Goal: Task Accomplishment & Management: Complete application form

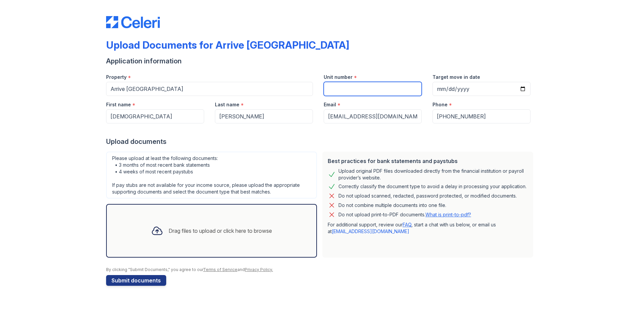
click at [359, 89] on input "Unit number" at bounding box center [373, 89] width 98 height 14
type input "248"
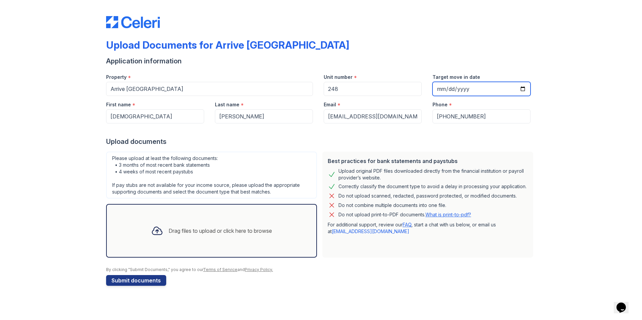
click at [480, 90] on input "Target move in date" at bounding box center [482, 89] width 98 height 14
type input "[DATE]"
click at [347, 133] on div at bounding box center [321, 130] width 430 height 13
click at [178, 235] on div "Drag files to upload or click here to browse" at bounding box center [220, 231] width 103 height 8
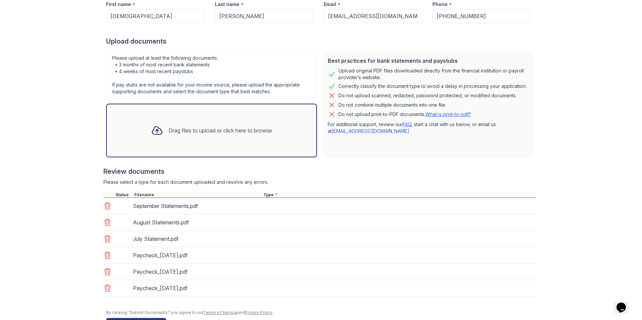
scroll to position [101, 0]
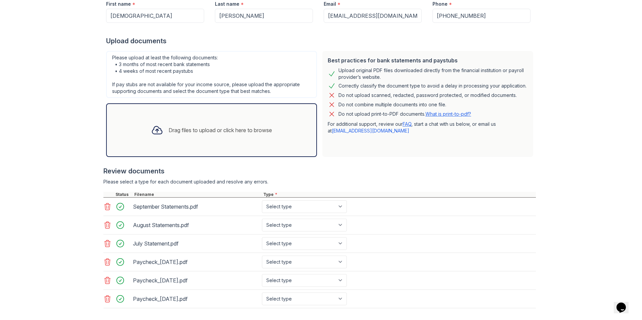
click at [174, 130] on div "Drag files to upload or click here to browse" at bounding box center [220, 130] width 103 height 8
click at [299, 208] on select "Select type Paystub Bank Statement Offer Letter Tax Documents Benefit Award Let…" at bounding box center [304, 207] width 85 height 13
select select "bank_statement"
click at [262, 201] on select "Select type Paystub Bank Statement Offer Letter Tax Documents Benefit Award Let…" at bounding box center [304, 207] width 85 height 13
click at [300, 228] on select "Select type Paystub Bank Statement Offer Letter Tax Documents Benefit Award Let…" at bounding box center [304, 225] width 85 height 13
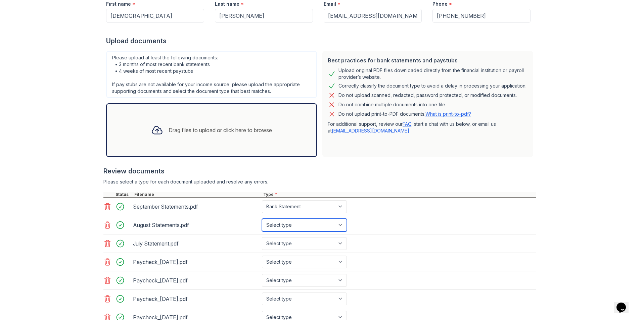
select select "bank_statement"
click at [262, 219] on select "Select type Paystub Bank Statement Offer Letter Tax Documents Benefit Award Let…" at bounding box center [304, 225] width 85 height 13
click at [299, 244] on select "Select type Paystub Bank Statement Offer Letter Tax Documents Benefit Award Let…" at bounding box center [304, 243] width 85 height 13
select select "bank_statement"
click at [262, 237] on select "Select type Paystub Bank Statement Offer Letter Tax Documents Benefit Award Let…" at bounding box center [304, 243] width 85 height 13
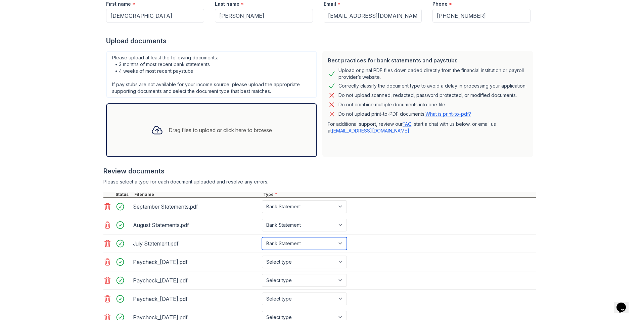
scroll to position [134, 0]
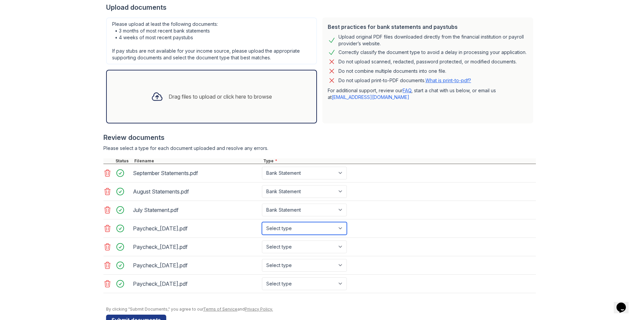
click at [273, 231] on select "Select type Paystub Bank Statement Offer Letter Tax Documents Benefit Award Let…" at bounding box center [304, 228] width 85 height 13
select select "paystub"
click at [262, 222] on select "Select type Paystub Bank Statement Offer Letter Tax Documents Benefit Award Let…" at bounding box center [304, 228] width 85 height 13
click at [295, 240] on div "Paycheck_[DATE].pdf Select type Paystub Bank Statement Offer Letter Tax Documen…" at bounding box center [319, 247] width 433 height 18
click at [295, 250] on select "Select type Paystub Bank Statement Offer Letter Tax Documents Benefit Award Let…" at bounding box center [304, 247] width 85 height 13
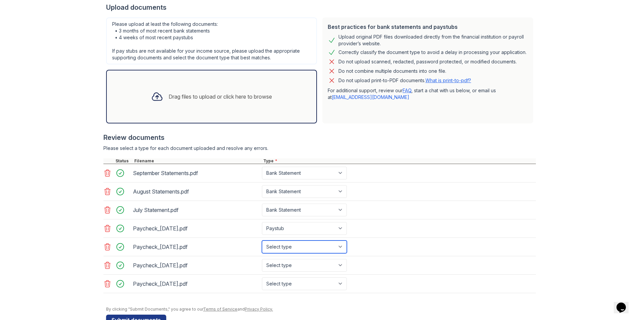
select select "paystub"
click at [262, 241] on select "Select type Paystub Bank Statement Offer Letter Tax Documents Benefit Award Let…" at bounding box center [304, 247] width 85 height 13
click at [302, 266] on select "Select type Paystub Bank Statement Offer Letter Tax Documents Benefit Award Let…" at bounding box center [304, 265] width 85 height 13
select select "paystub"
click at [262, 259] on select "Select type Paystub Bank Statement Offer Letter Tax Documents Benefit Award Let…" at bounding box center [304, 265] width 85 height 13
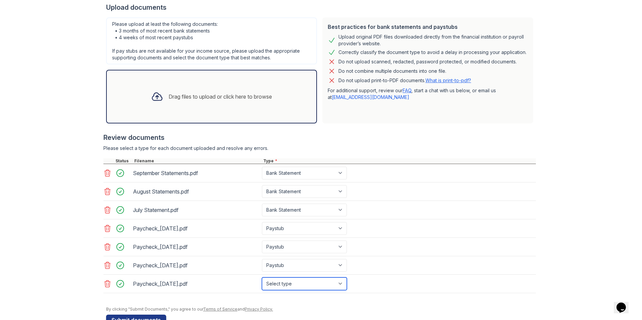
click at [302, 283] on select "Select type Paystub Bank Statement Offer Letter Tax Documents Benefit Award Let…" at bounding box center [304, 284] width 85 height 13
select select "paystub"
click at [262, 278] on select "Select type Paystub Bank Statement Offer Letter Tax Documents Benefit Award Let…" at bounding box center [304, 284] width 85 height 13
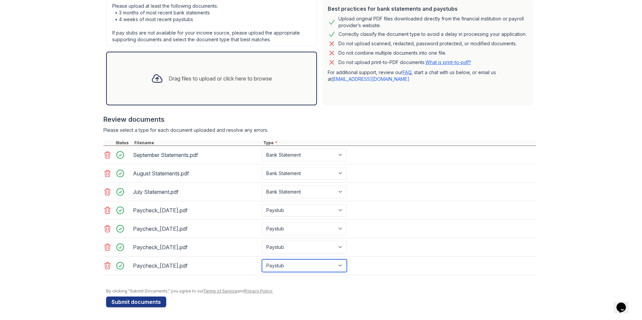
scroll to position [153, 0]
click at [230, 245] on div "Paycheck_[DATE].pdf" at bounding box center [196, 246] width 126 height 11
click at [134, 304] on button "Submit documents" at bounding box center [136, 301] width 60 height 11
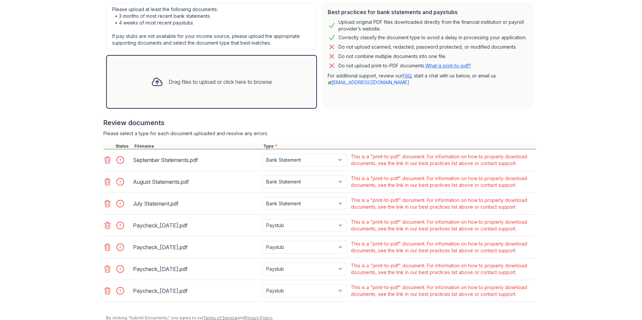
scroll to position [101, 0]
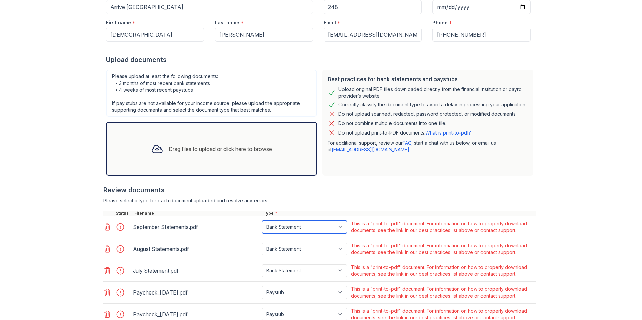
click at [300, 229] on select "Paystub Bank Statement Offer Letter Tax Documents Benefit Award Letter Investme…" at bounding box center [304, 227] width 85 height 13
click at [431, 231] on div "This is a "print-to-pdf" document. For information on how to properly download …" at bounding box center [443, 227] width 184 height 13
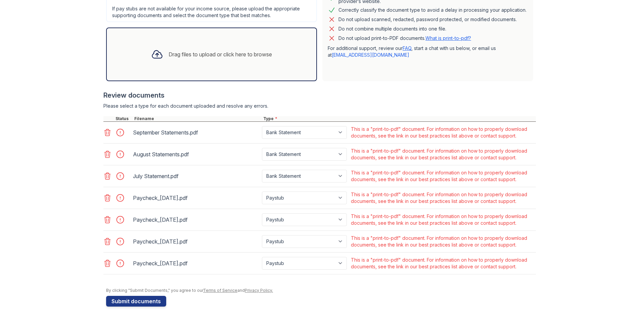
scroll to position [95, 0]
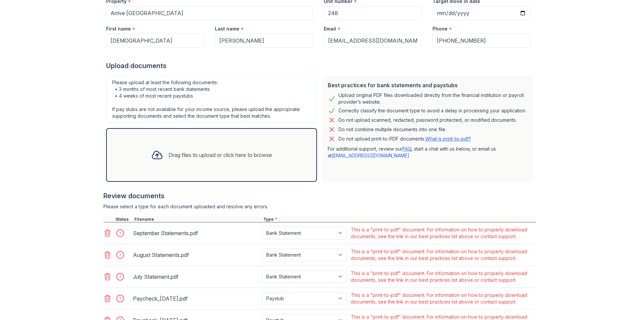
click at [437, 138] on link "What is print-to-pdf?" at bounding box center [449, 139] width 46 height 6
click at [106, 229] on icon at bounding box center [107, 233] width 8 height 8
click at [103, 235] on icon at bounding box center [107, 233] width 8 height 8
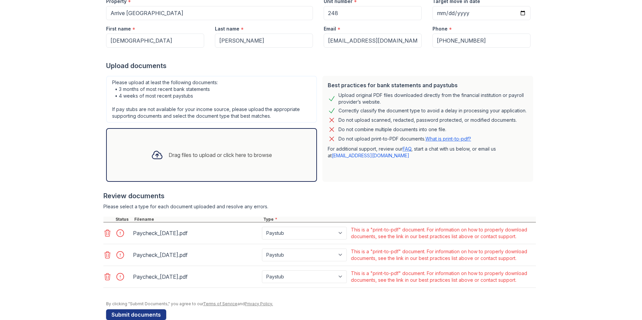
click at [103, 235] on icon at bounding box center [107, 233] width 8 height 8
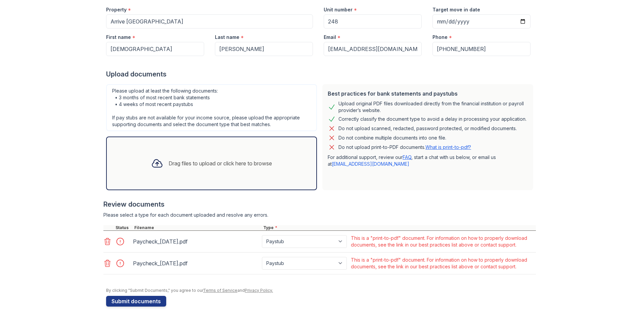
click at [103, 235] on div at bounding box center [117, 242] width 28 height 16
click at [105, 239] on icon at bounding box center [108, 241] width 6 height 7
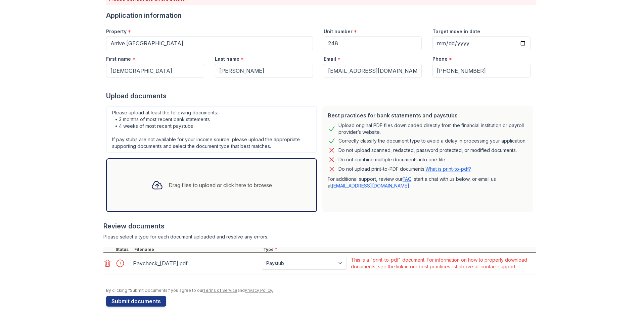
click at [106, 264] on icon at bounding box center [107, 264] width 8 height 8
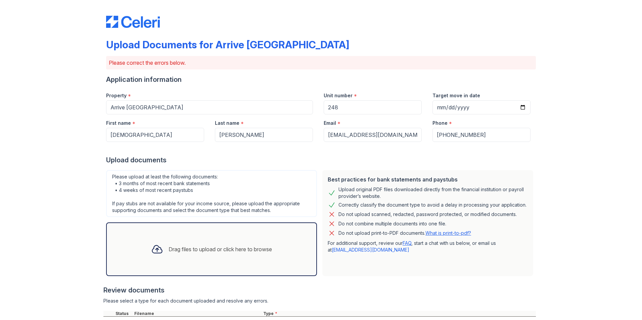
scroll to position [0, 0]
click at [166, 135] on input "[DEMOGRAPHIC_DATA]" at bounding box center [155, 135] width 98 height 14
click at [251, 162] on div "Upload documents" at bounding box center [321, 160] width 430 height 9
click at [179, 244] on div "Drag files to upload or click here to browse" at bounding box center [212, 249] width 132 height 23
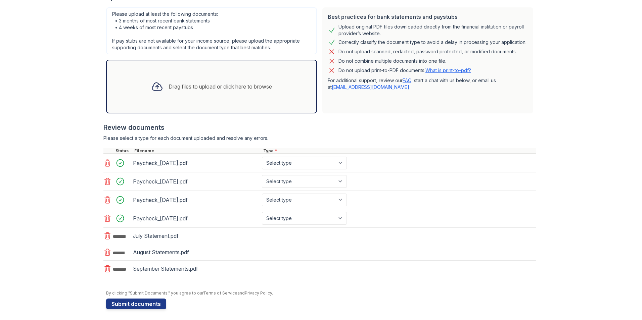
scroll to position [166, 0]
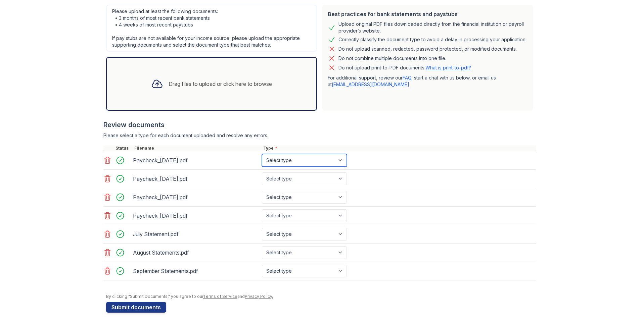
click at [296, 155] on select "Select type Paystub Bank Statement Offer Letter Tax Documents Benefit Award Let…" at bounding box center [304, 160] width 85 height 13
select select "paystub"
click at [262, 154] on select "Select type Paystub Bank Statement Offer Letter Tax Documents Benefit Award Let…" at bounding box center [304, 160] width 85 height 13
click at [306, 179] on select "Select type Paystub Bank Statement Offer Letter Tax Documents Benefit Award Let…" at bounding box center [304, 179] width 85 height 13
select select "paystub"
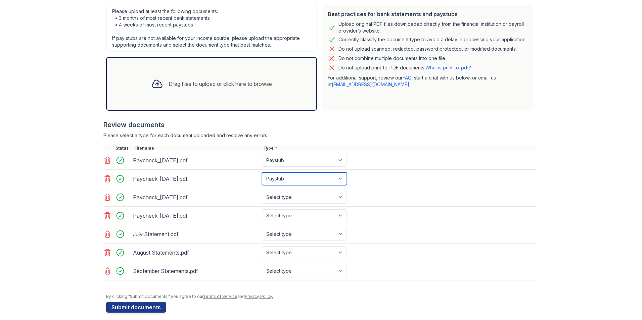
click at [262, 173] on select "Select type Paystub Bank Statement Offer Letter Tax Documents Benefit Award Let…" at bounding box center [304, 179] width 85 height 13
click at [304, 188] on div "Paycheck_[DATE].pdf Select type Paystub Bank Statement Offer Letter Tax Documen…" at bounding box center [319, 197] width 433 height 18
click at [304, 194] on select "Select type Paystub Bank Statement Offer Letter Tax Documents Benefit Award Let…" at bounding box center [304, 197] width 85 height 13
select select "paystub"
click at [262, 191] on select "Select type Paystub Bank Statement Offer Letter Tax Documents Benefit Award Let…" at bounding box center [304, 197] width 85 height 13
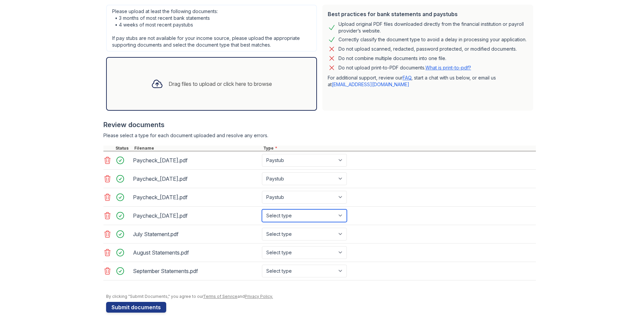
click at [279, 219] on select "Select type Paystub Bank Statement Offer Letter Tax Documents Benefit Award Let…" at bounding box center [304, 216] width 85 height 13
select select "paystub"
click at [262, 210] on select "Select type Paystub Bank Statement Offer Letter Tax Documents Benefit Award Let…" at bounding box center [304, 216] width 85 height 13
click at [288, 236] on select "Select type Paystub Bank Statement Offer Letter Tax Documents Benefit Award Let…" at bounding box center [304, 234] width 85 height 13
select select "bank_statement"
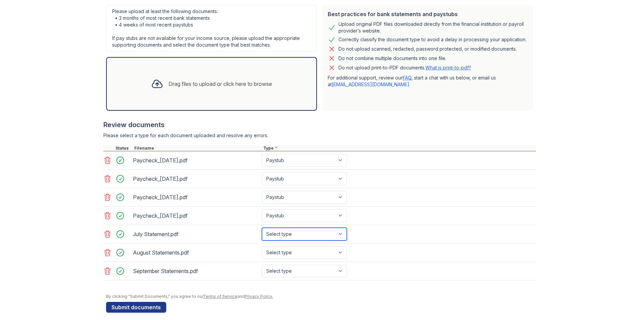
click at [262, 228] on select "Select type Paystub Bank Statement Offer Letter Tax Documents Benefit Award Let…" at bounding box center [304, 234] width 85 height 13
click at [301, 252] on select "Select type Paystub Bank Statement Offer Letter Tax Documents Benefit Award Let…" at bounding box center [304, 253] width 85 height 13
select select "bank_statement"
click at [262, 247] on select "Select type Paystub Bank Statement Offer Letter Tax Documents Benefit Award Let…" at bounding box center [304, 253] width 85 height 13
click at [294, 270] on select "Select type Paystub Bank Statement Offer Letter Tax Documents Benefit Award Let…" at bounding box center [304, 271] width 85 height 13
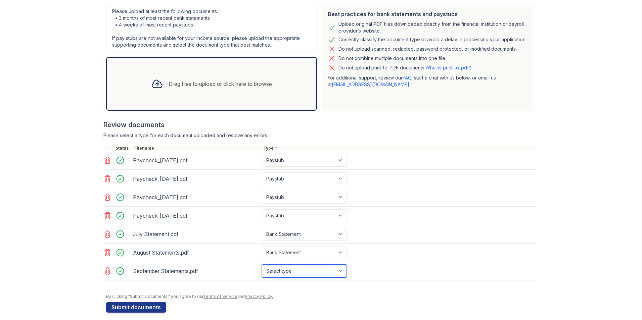
select select "bank_statement"
click at [262, 265] on select "Select type Paystub Bank Statement Offer Letter Tax Documents Benefit Award Let…" at bounding box center [304, 271] width 85 height 13
click at [401, 232] on div "July Statement.pdf Select type Paystub Bank Statement Offer Letter Tax Document…" at bounding box center [319, 234] width 433 height 18
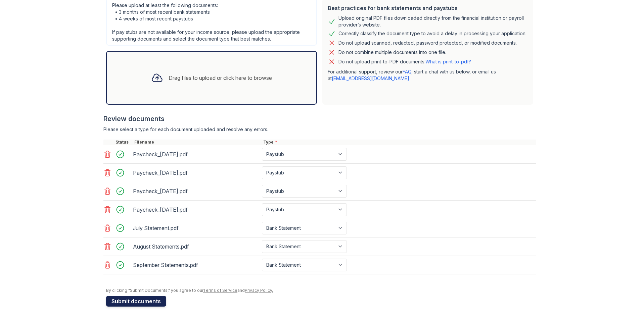
click at [138, 298] on button "Submit documents" at bounding box center [136, 301] width 60 height 11
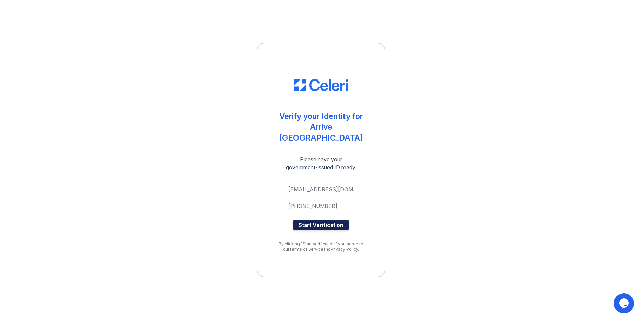
click at [302, 224] on button "Start Verification" at bounding box center [321, 225] width 56 height 11
